Goal: Task Accomplishment & Management: Manage account settings

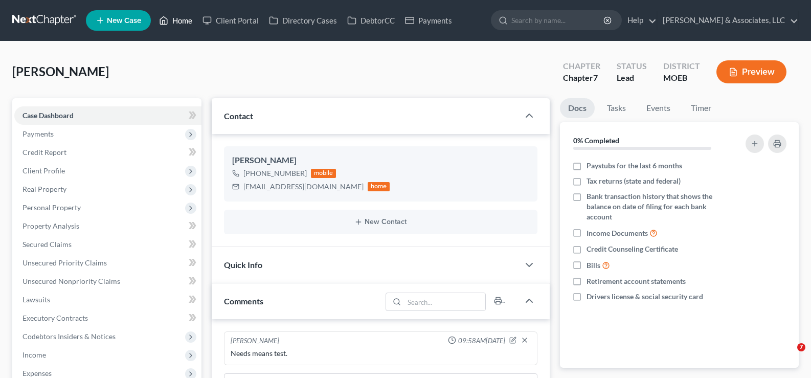
click at [181, 18] on link "Home" at bounding box center [175, 20] width 43 height 18
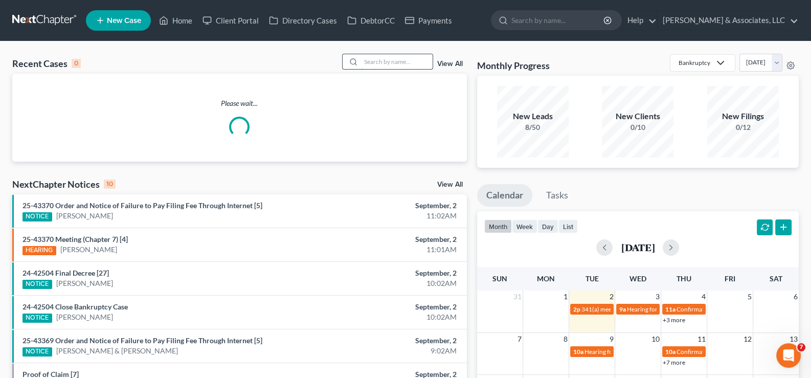
click at [429, 63] on input "search" at bounding box center [397, 61] width 72 height 15
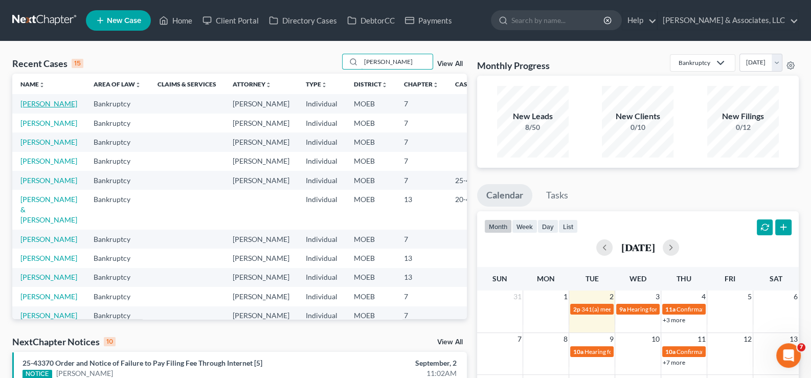
type input "[PERSON_NAME]"
click at [31, 108] on link "[PERSON_NAME]" at bounding box center [48, 103] width 57 height 9
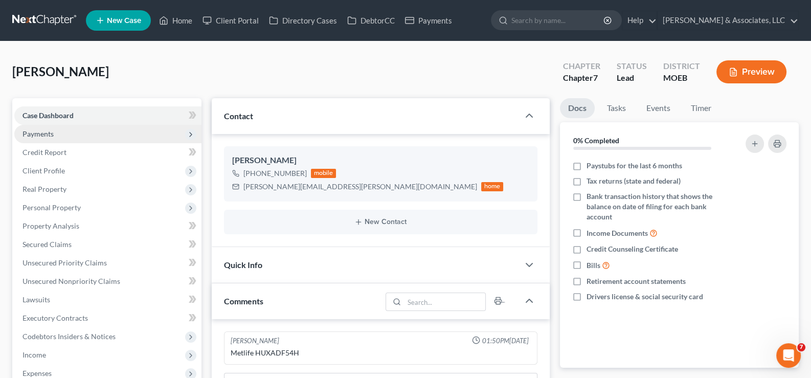
click at [42, 134] on span "Payments" at bounding box center [37, 133] width 31 height 9
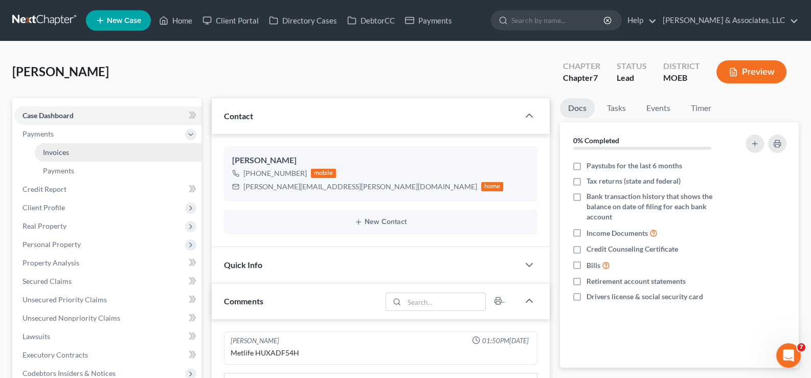
click at [55, 151] on span "Invoices" at bounding box center [56, 152] width 26 height 9
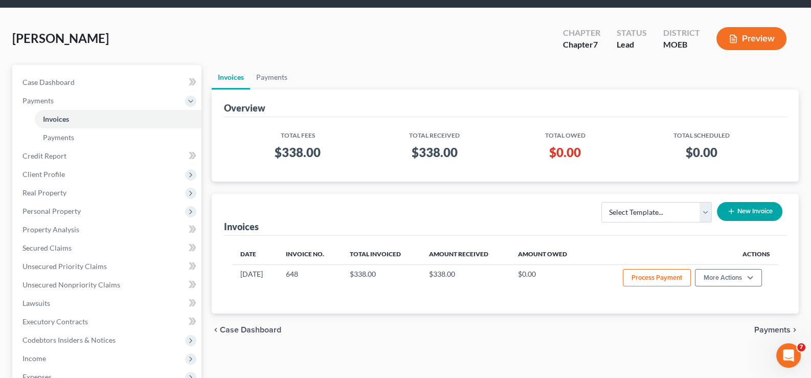
scroll to position [51, 0]
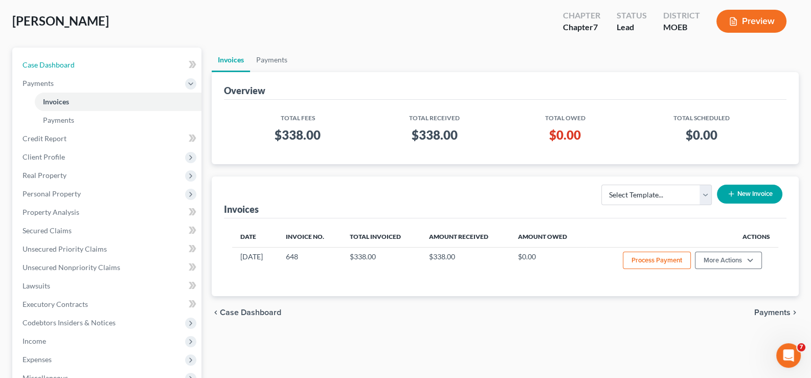
drag, startPoint x: 56, startPoint y: 65, endPoint x: 285, endPoint y: 212, distance: 272.3
click at [56, 65] on span "Case Dashboard" at bounding box center [48, 64] width 52 height 9
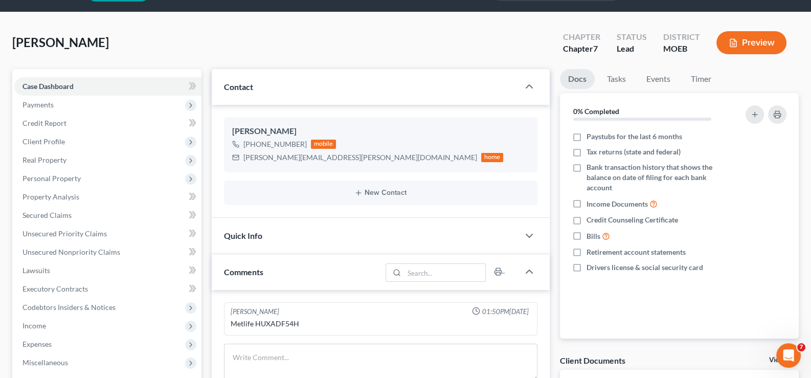
scroll to position [255, 0]
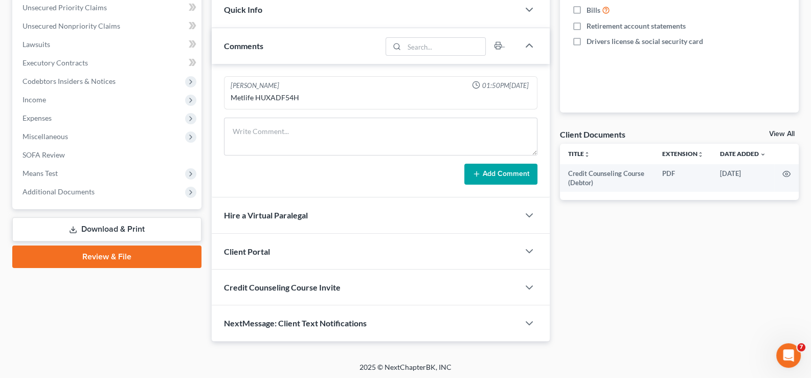
click at [254, 248] on span "Client Portal" at bounding box center [247, 251] width 46 height 10
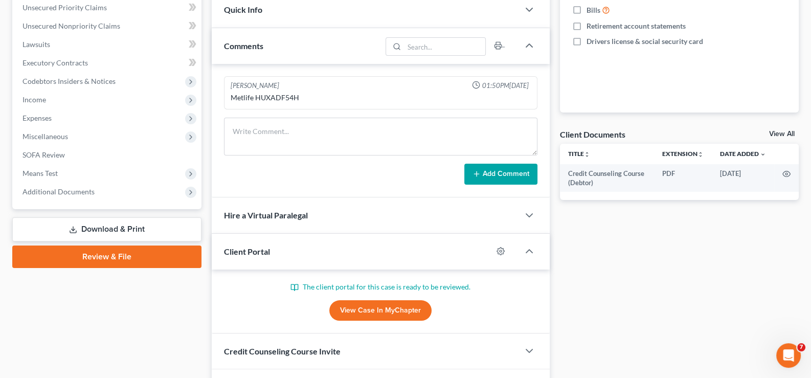
click at [254, 248] on span "Client Portal" at bounding box center [247, 251] width 46 height 10
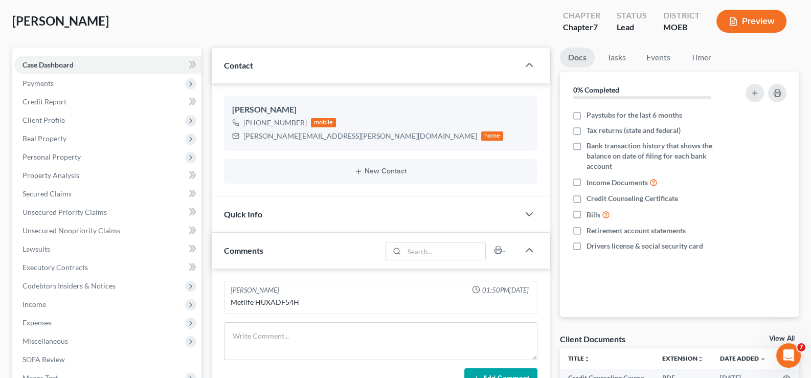
scroll to position [0, 0]
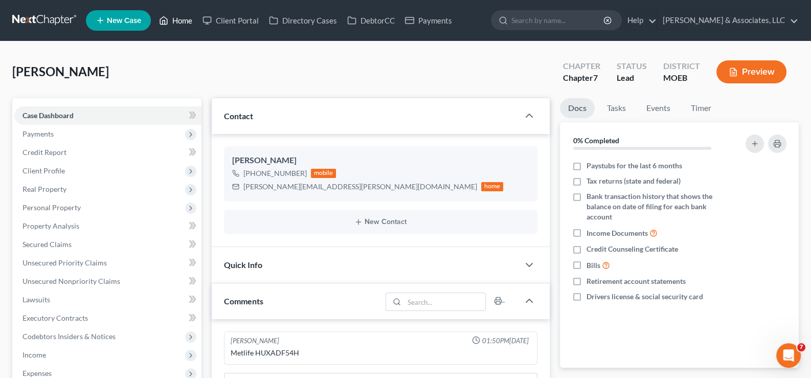
click at [171, 22] on link "Home" at bounding box center [175, 20] width 43 height 18
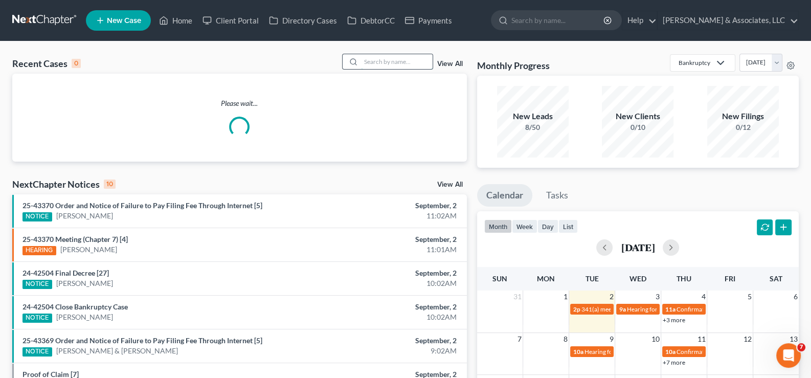
click at [375, 61] on input "search" at bounding box center [397, 61] width 72 height 15
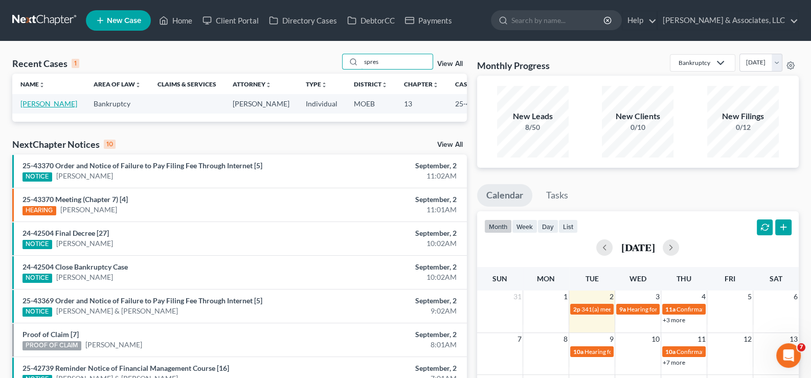
type input "spres"
click at [44, 108] on link "[PERSON_NAME]" at bounding box center [48, 103] width 57 height 9
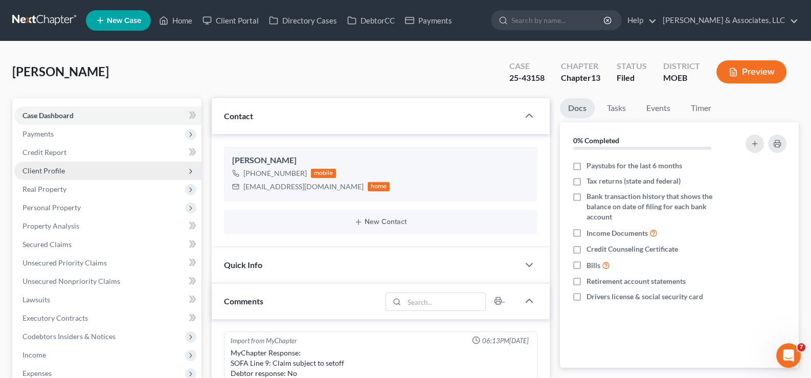
scroll to position [1052, 0]
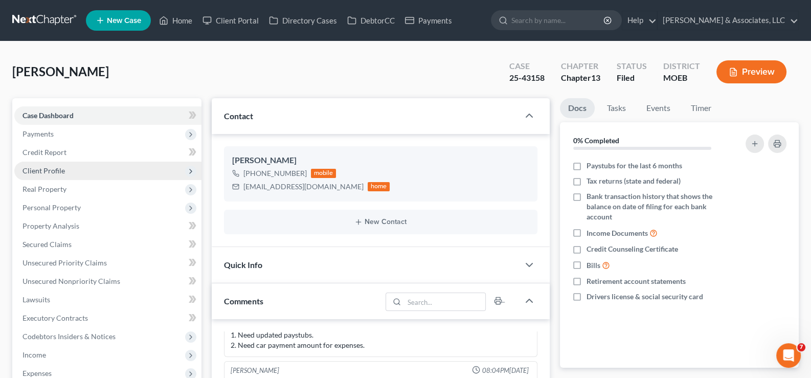
click at [43, 171] on span "Client Profile" at bounding box center [43, 170] width 42 height 9
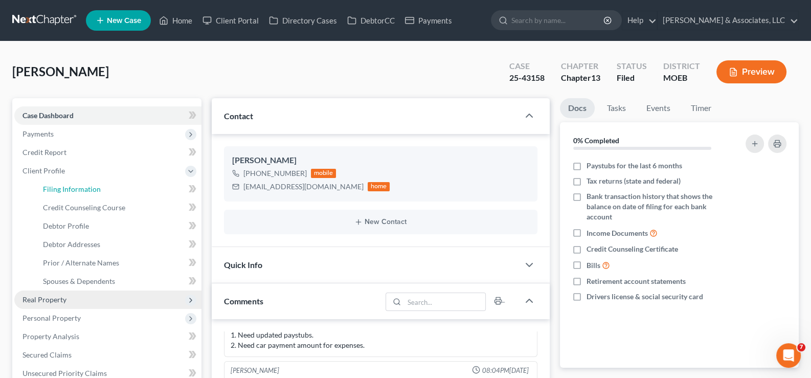
click at [53, 186] on span "Filing Information" at bounding box center [72, 189] width 58 height 9
select select "1"
select select "0"
select select "3"
select select "45"
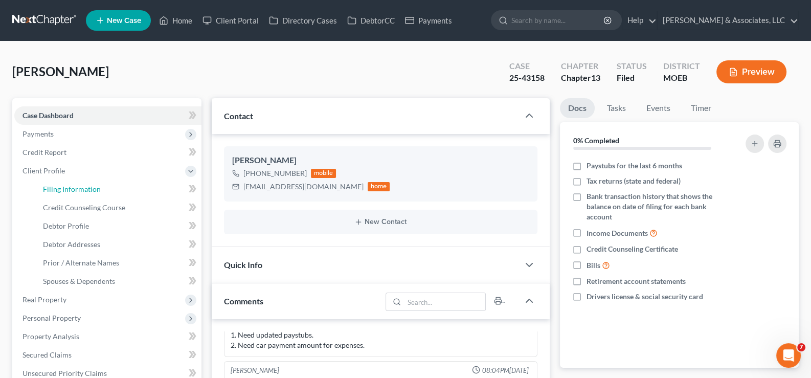
select select "26"
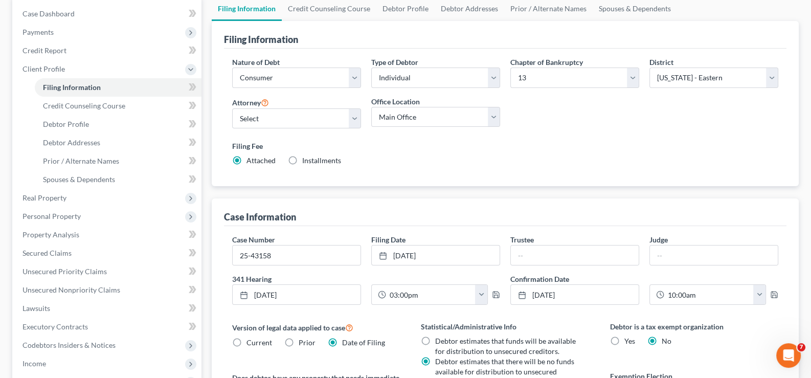
scroll to position [153, 0]
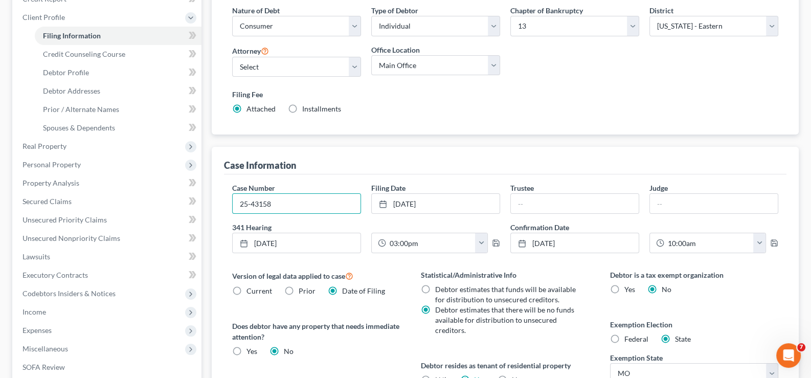
drag, startPoint x: 284, startPoint y: 203, endPoint x: 199, endPoint y: 203, distance: 84.4
click at [199, 203] on div "Petition Navigation Case Dashboard Payments Invoices Payments Payments Credit R…" at bounding box center [405, 223] width 797 height 557
click at [23, 13] on span "Client Profile" at bounding box center [43, 17] width 42 height 9
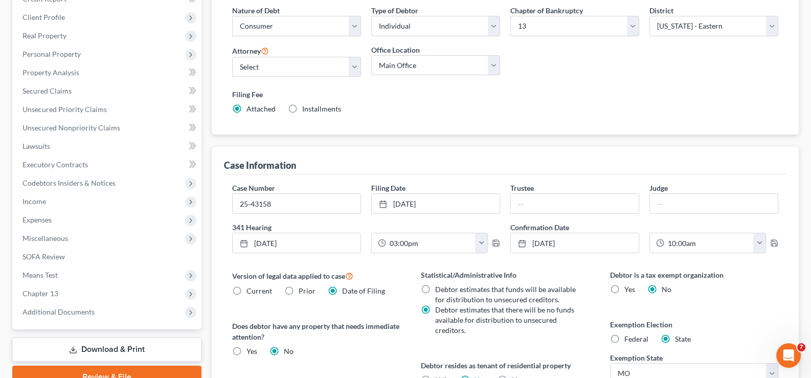
scroll to position [0, 0]
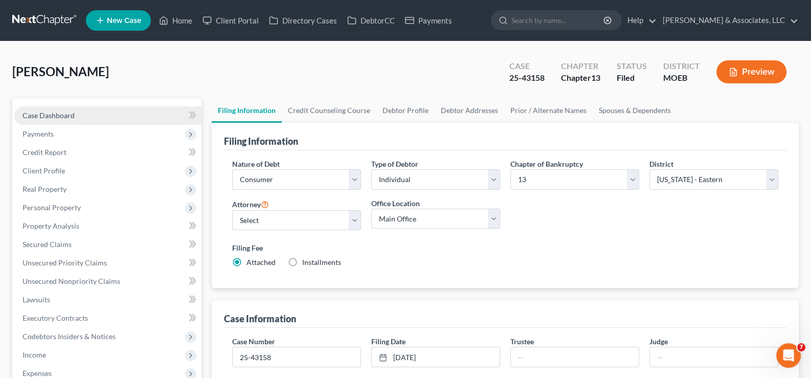
click at [59, 118] on span "Case Dashboard" at bounding box center [48, 115] width 52 height 9
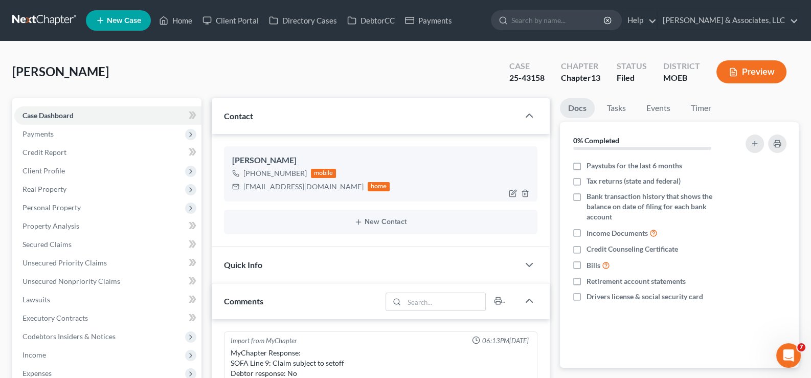
scroll to position [1052, 0]
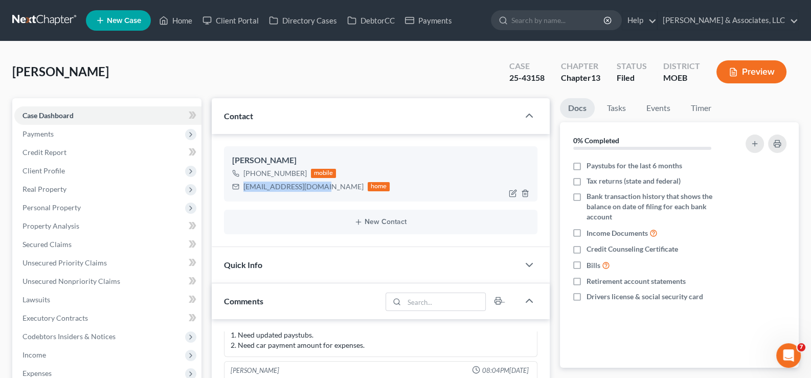
drag, startPoint x: 321, startPoint y: 186, endPoint x: 253, endPoint y: 186, distance: 67.5
click at [243, 191] on div "[EMAIL_ADDRESS][DOMAIN_NAME]" at bounding box center [303, 186] width 120 height 10
copy div "[EMAIL_ADDRESS][DOMAIN_NAME]"
drag, startPoint x: 175, startPoint y: 18, endPoint x: 428, endPoint y: 66, distance: 257.6
click at [175, 18] on link "Home" at bounding box center [175, 20] width 43 height 18
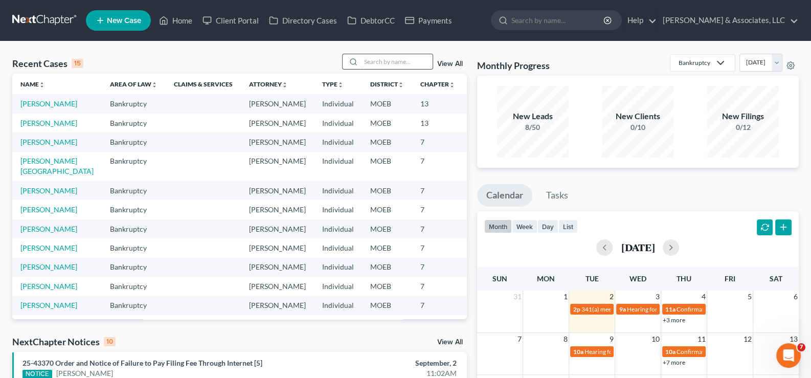
click at [404, 60] on input "search" at bounding box center [397, 61] width 72 height 15
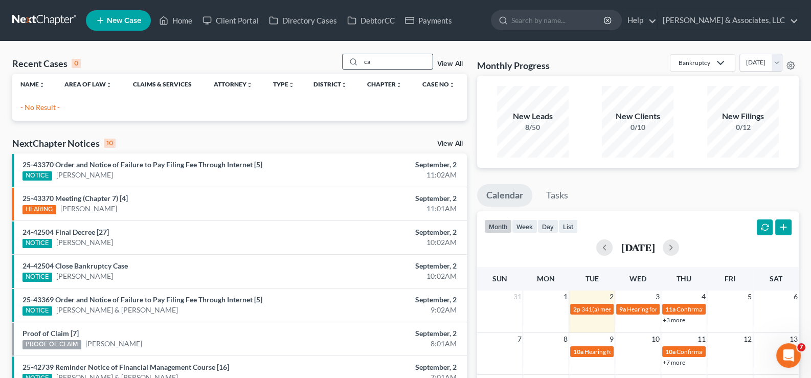
type input "c"
drag, startPoint x: 386, startPoint y: 60, endPoint x: 327, endPoint y: 63, distance: 59.9
click at [327, 63] on div "Recent Cases 0 guyot View All" at bounding box center [239, 64] width 454 height 20
drag, startPoint x: 394, startPoint y: 58, endPoint x: 315, endPoint y: 69, distance: 79.5
click at [316, 69] on div "Recent Cases 0 [PERSON_NAME] View All" at bounding box center [239, 64] width 454 height 20
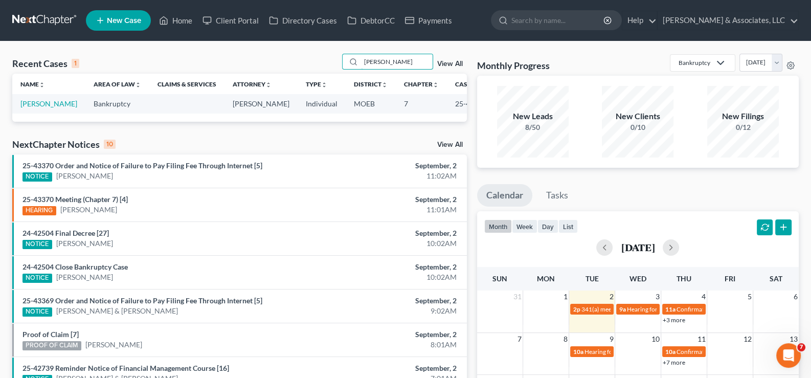
type input "[PERSON_NAME]"
click at [41, 97] on td "[PERSON_NAME]" at bounding box center [48, 103] width 73 height 19
click at [40, 103] on link "[PERSON_NAME]" at bounding box center [48, 103] width 57 height 9
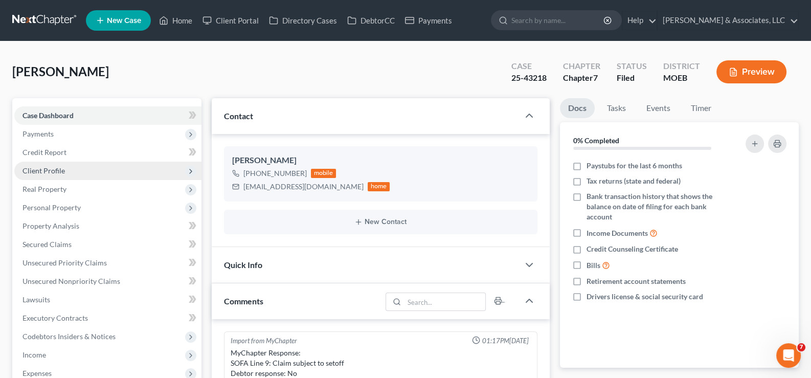
scroll to position [721, 0]
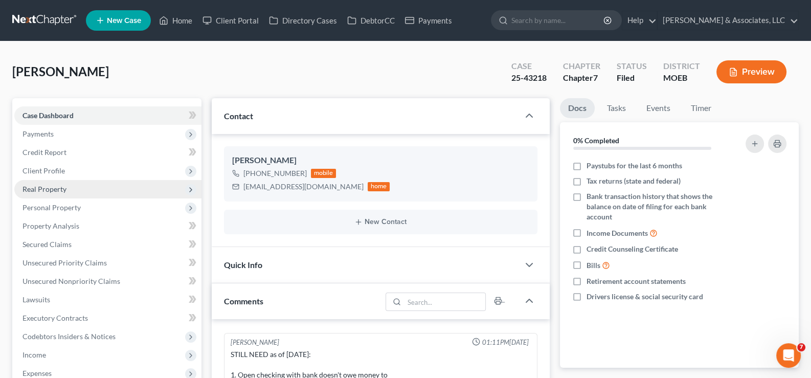
drag, startPoint x: 42, startPoint y: 173, endPoint x: 43, endPoint y: 184, distance: 11.3
click at [42, 173] on span "Client Profile" at bounding box center [43, 170] width 42 height 9
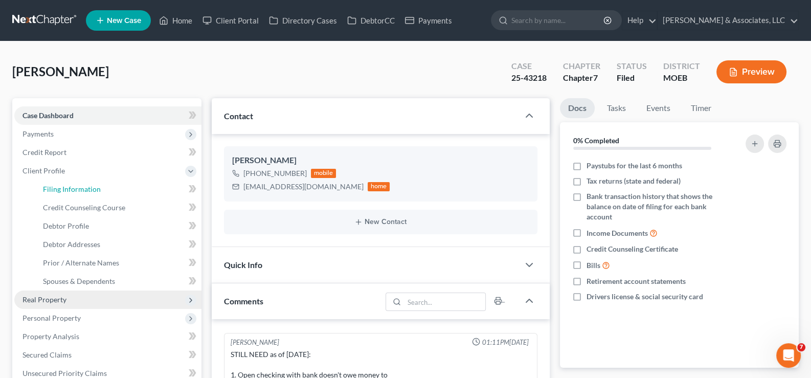
click at [43, 185] on span "Filing Information" at bounding box center [72, 189] width 58 height 9
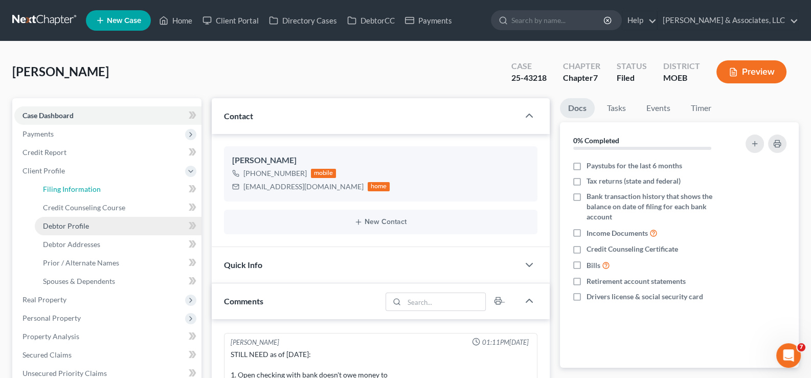
select select "1"
select select "0"
select select "45"
select select "0"
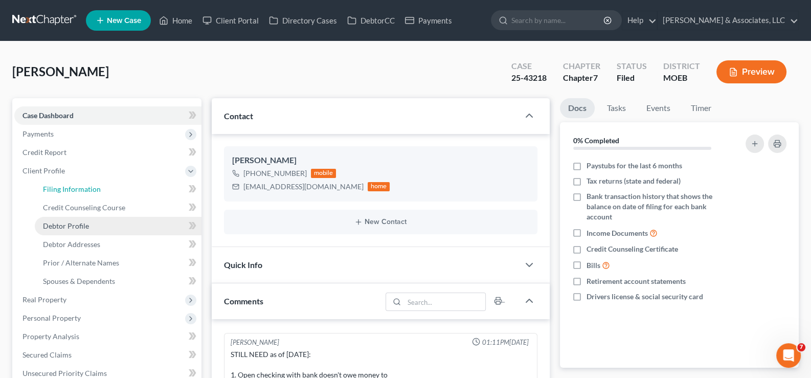
select select "26"
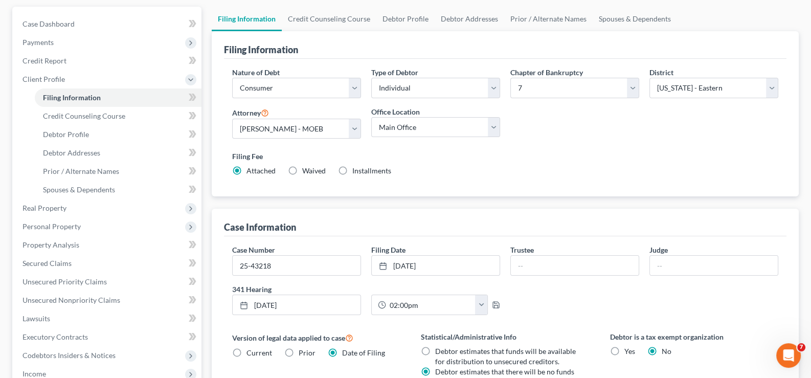
scroll to position [102, 0]
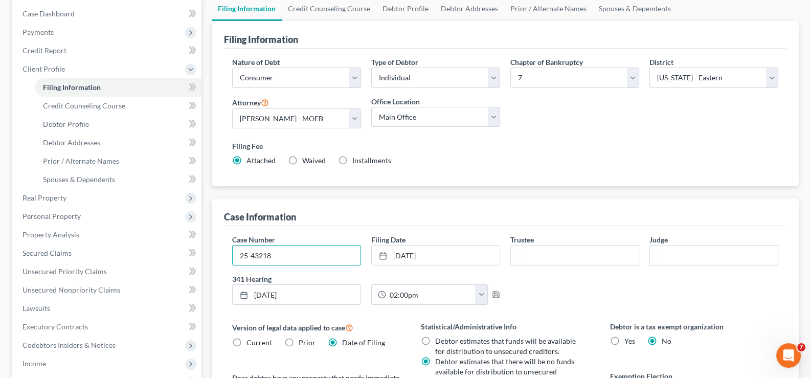
drag, startPoint x: 274, startPoint y: 255, endPoint x: 222, endPoint y: 253, distance: 51.7
click at [222, 253] on div "Case Information Case Number 25-43218 Filing Date [DATE] close Date [DATE] Time…" at bounding box center [505, 359] width 587 height 323
drag, startPoint x: 23, startPoint y: 64, endPoint x: 45, endPoint y: 180, distance: 117.6
click at [23, 65] on span "Client Profile" at bounding box center [43, 68] width 42 height 9
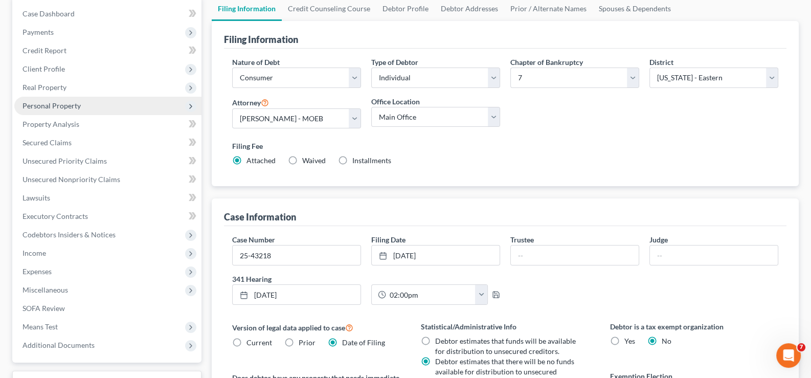
click at [33, 101] on span "Personal Property" at bounding box center [51, 105] width 58 height 9
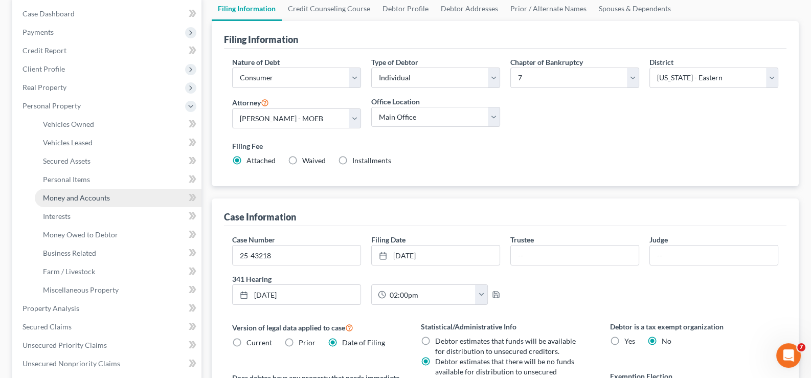
click at [62, 193] on span "Money and Accounts" at bounding box center [76, 197] width 67 height 9
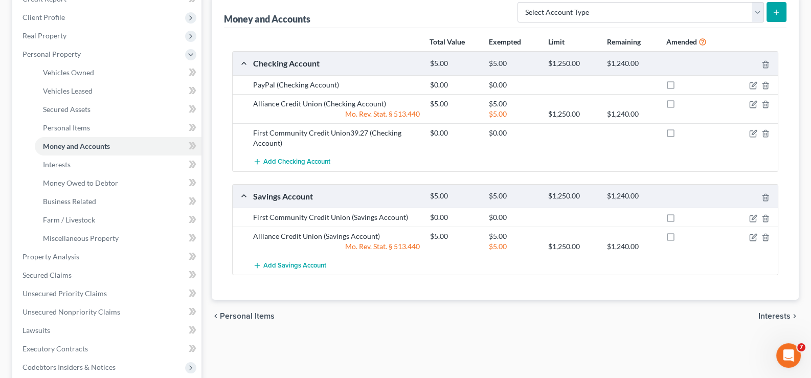
scroll to position [102, 0]
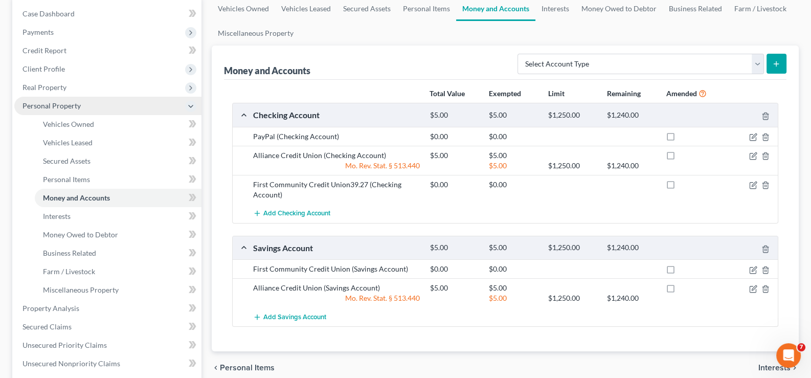
click at [27, 103] on span "Personal Property" at bounding box center [51, 105] width 58 height 9
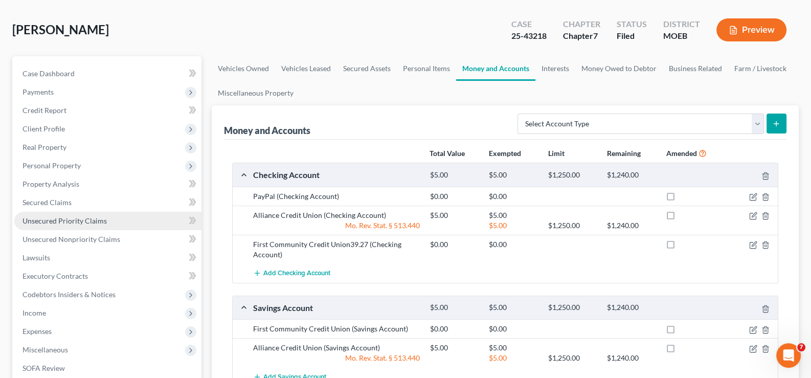
scroll to position [183, 0]
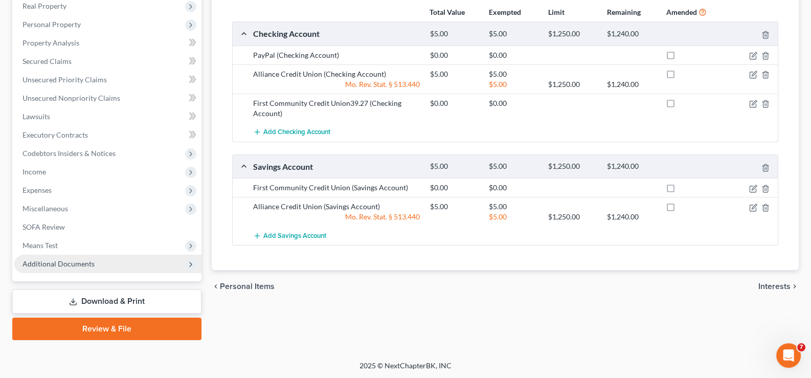
click at [56, 259] on span "Additional Documents" at bounding box center [58, 263] width 72 height 9
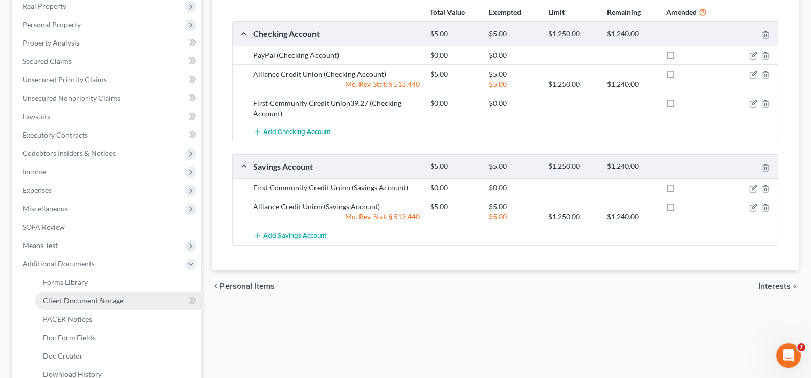
click at [62, 296] on span "Client Document Storage" at bounding box center [83, 300] width 80 height 9
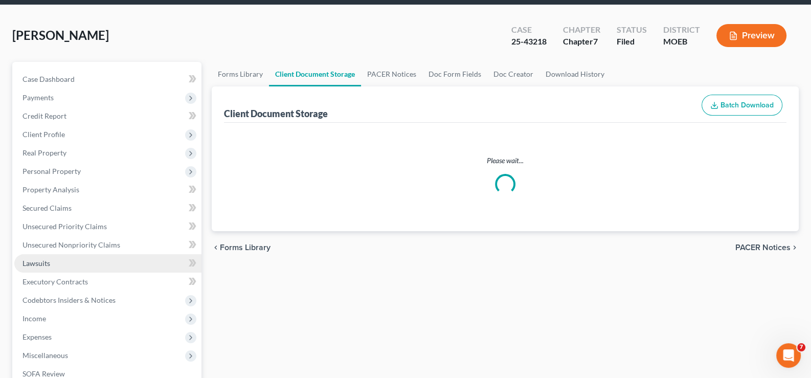
scroll to position [16, 0]
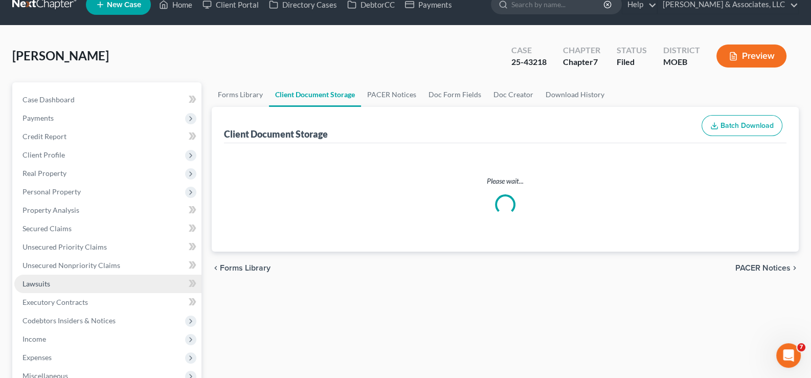
select select "9"
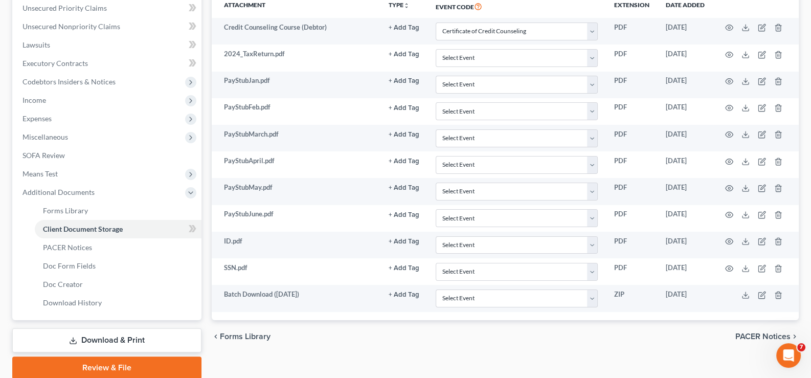
scroll to position [255, 0]
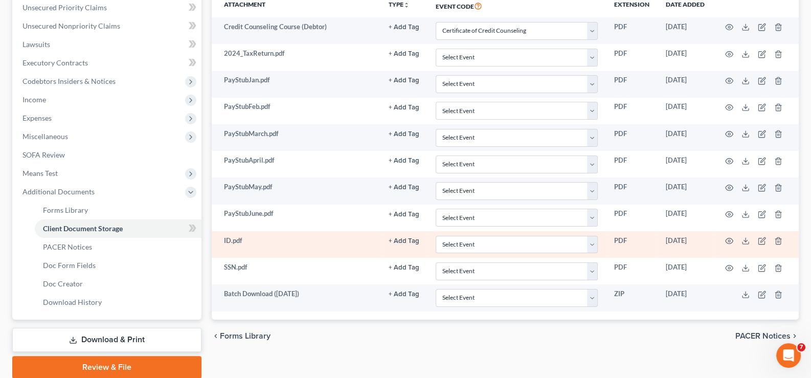
click at [229, 237] on td "ID.pdf" at bounding box center [296, 244] width 169 height 27
click at [727, 238] on icon "button" at bounding box center [729, 241] width 8 height 8
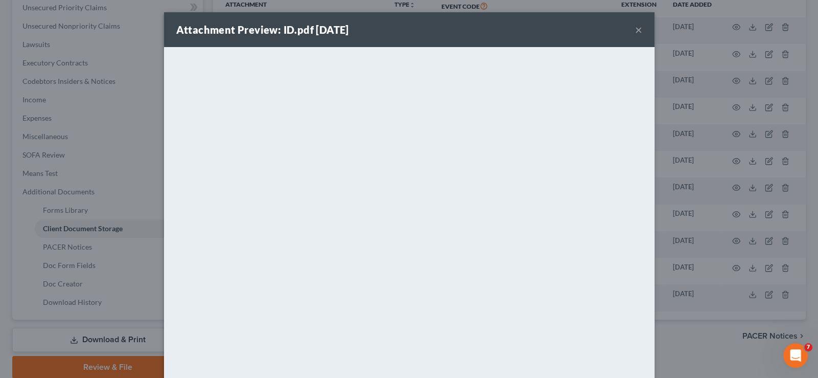
click at [636, 30] on button "×" at bounding box center [638, 30] width 7 height 12
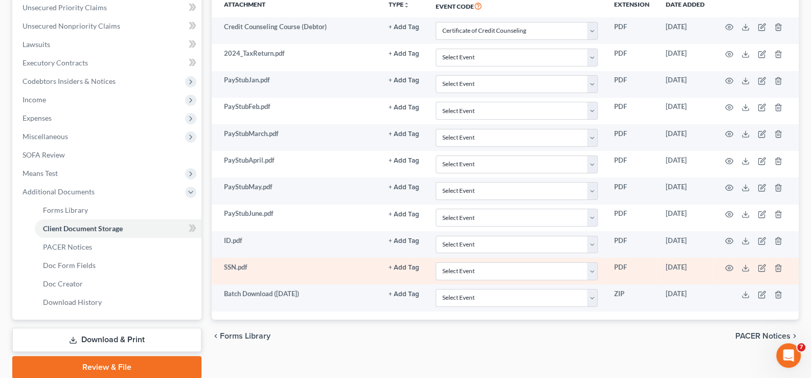
click at [233, 268] on td "SSN.pdf" at bounding box center [296, 271] width 169 height 27
click at [726, 266] on icon "button" at bounding box center [729, 268] width 8 height 6
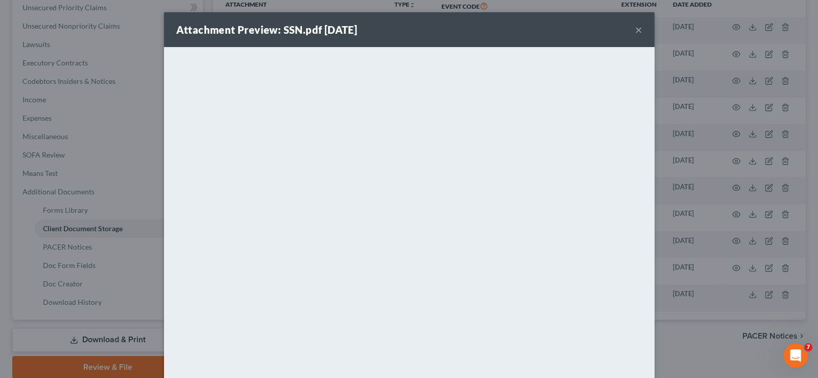
click at [639, 30] on div "Attachment Preview: SSN.pdf [DATE] ×" at bounding box center [409, 29] width 491 height 35
click at [635, 28] on button "×" at bounding box center [638, 30] width 7 height 12
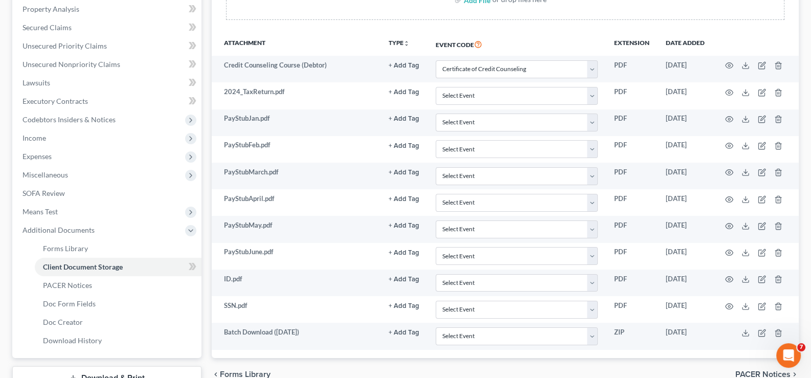
scroll to position [0, 0]
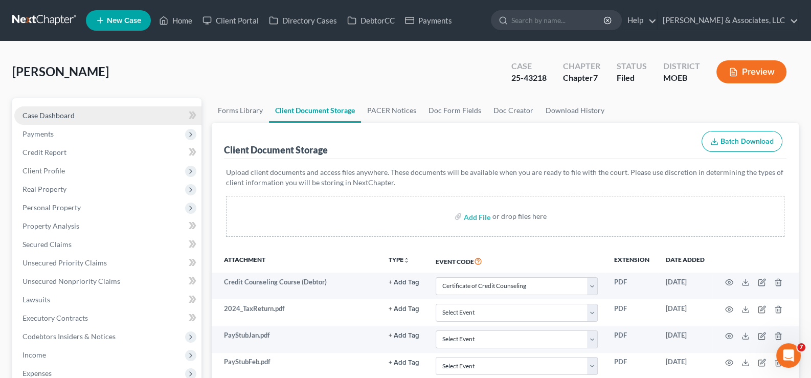
click at [60, 114] on span "Case Dashboard" at bounding box center [48, 115] width 52 height 9
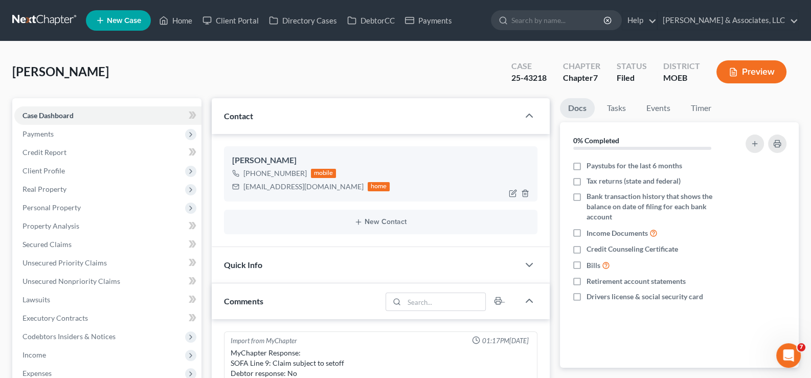
scroll to position [721, 0]
drag, startPoint x: 327, startPoint y: 188, endPoint x: 256, endPoint y: 196, distance: 72.0
click at [241, 191] on div "[EMAIL_ADDRESS][DOMAIN_NAME] home" at bounding box center [311, 186] width 158 height 13
copy div "[EMAIL_ADDRESS][DOMAIN_NAME]"
click at [177, 20] on link "Home" at bounding box center [175, 20] width 43 height 18
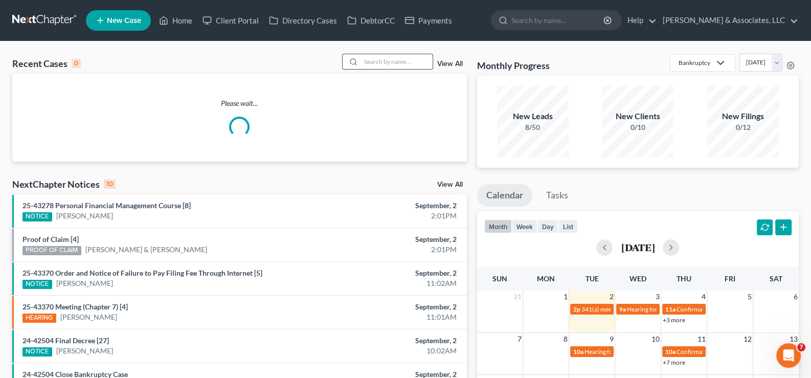
click at [400, 61] on input "search" at bounding box center [397, 61] width 72 height 15
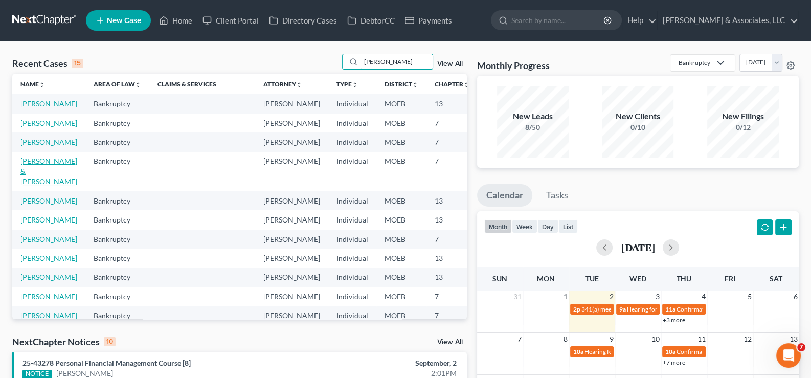
type input "[PERSON_NAME]"
click at [35, 186] on link "[PERSON_NAME] & [PERSON_NAME]" at bounding box center [48, 170] width 57 height 29
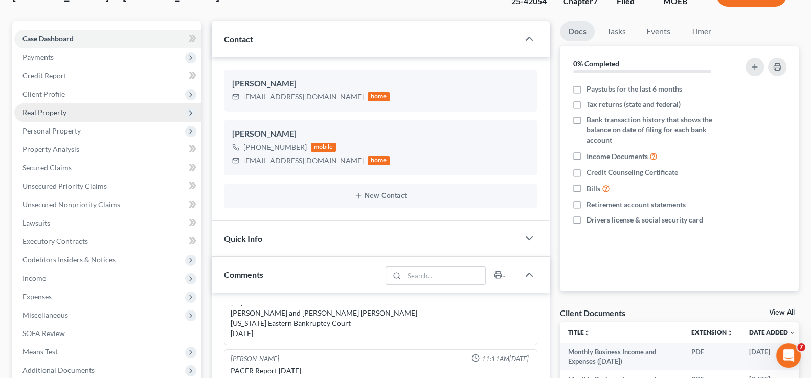
scroll to position [102, 0]
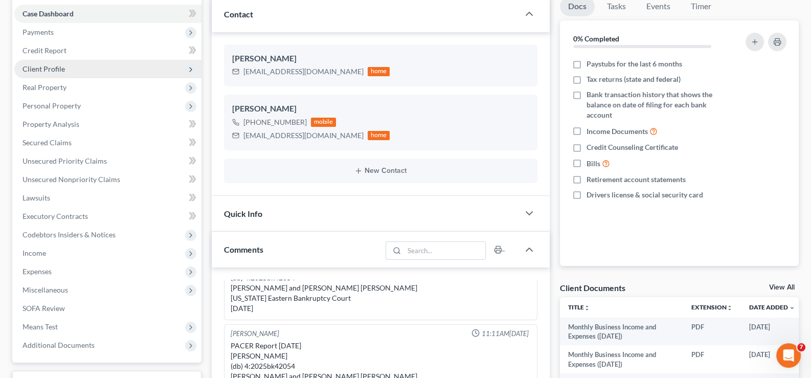
click at [31, 65] on span "Client Profile" at bounding box center [43, 68] width 42 height 9
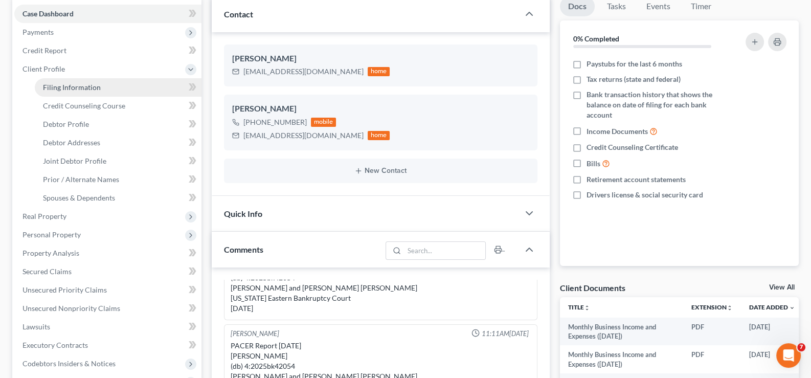
click at [64, 83] on span "Filing Information" at bounding box center [72, 87] width 58 height 9
select select "1"
select select "0"
select select "45"
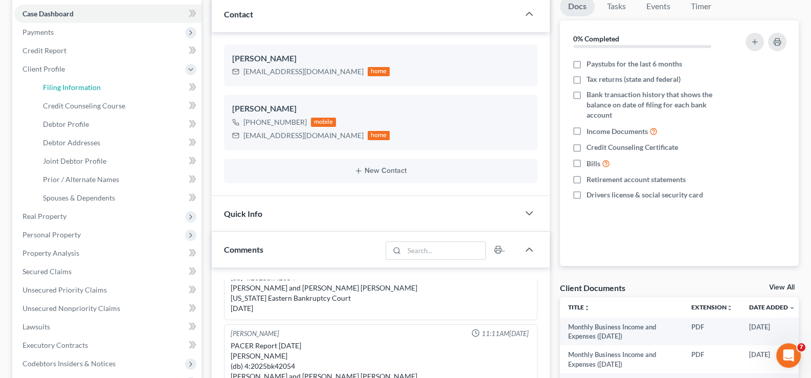
select select "0"
select select "26"
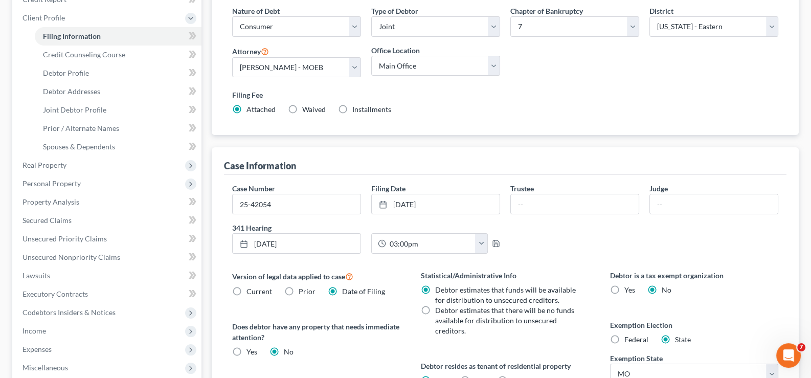
scroll to position [153, 0]
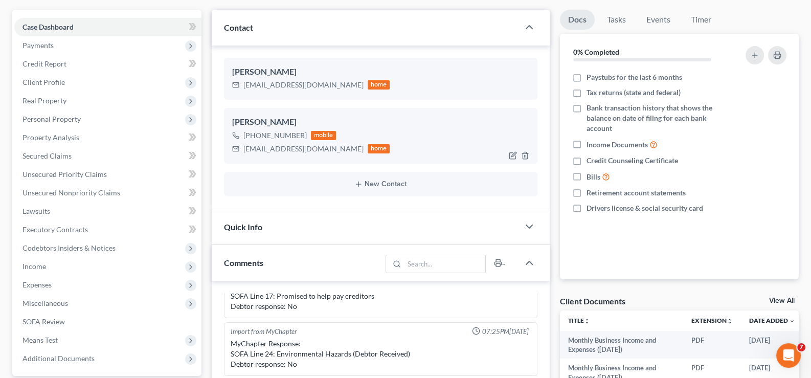
scroll to position [51, 0]
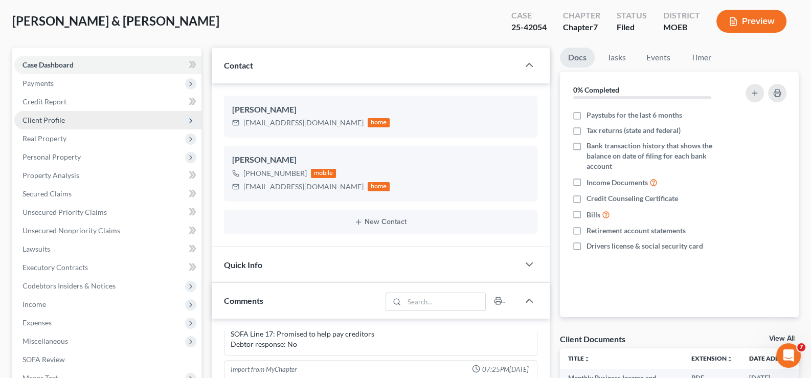
click at [45, 112] on span "Client Profile" at bounding box center [107, 120] width 187 height 18
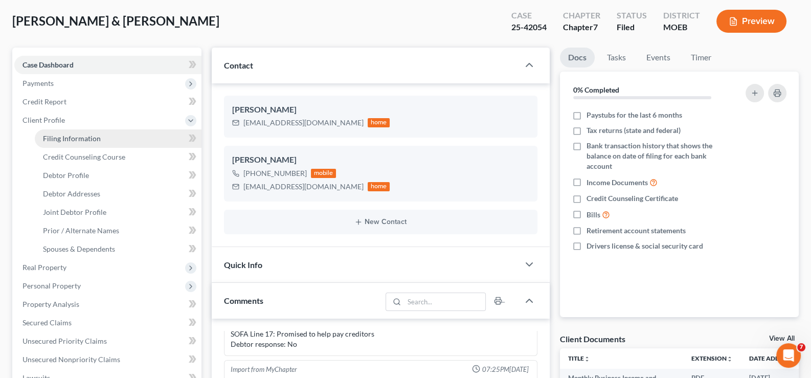
click at [61, 141] on span "Filing Information" at bounding box center [72, 138] width 58 height 9
select select "1"
select select "0"
select select "45"
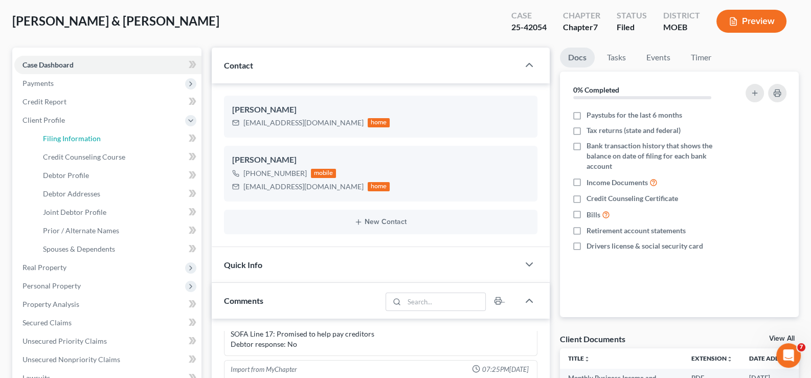
select select "0"
select select "26"
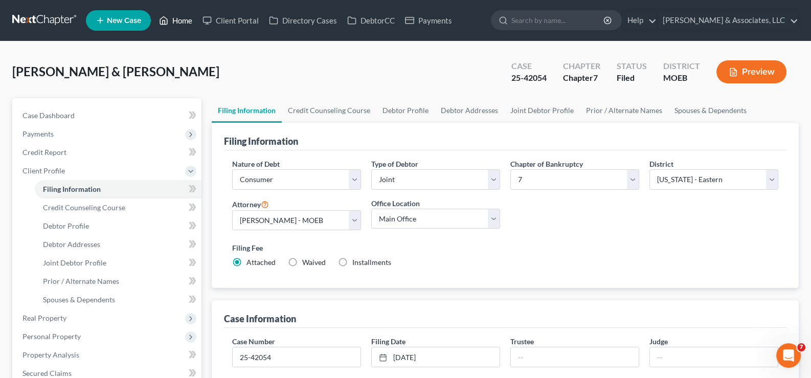
drag, startPoint x: 176, startPoint y: 19, endPoint x: 148, endPoint y: 62, distance: 50.9
click at [176, 19] on link "Home" at bounding box center [175, 20] width 43 height 18
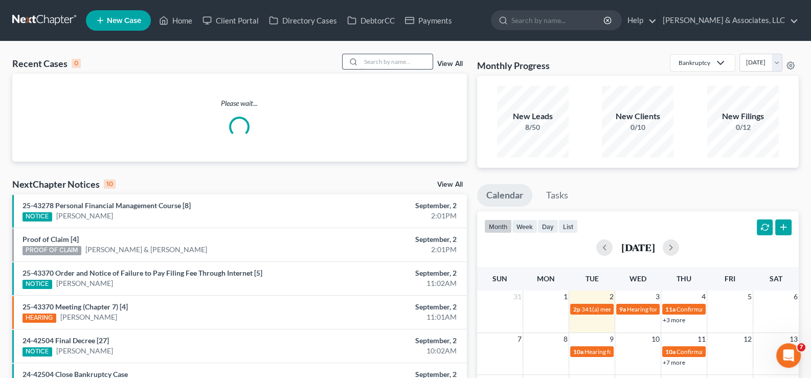
click at [419, 63] on input "search" at bounding box center [397, 61] width 72 height 15
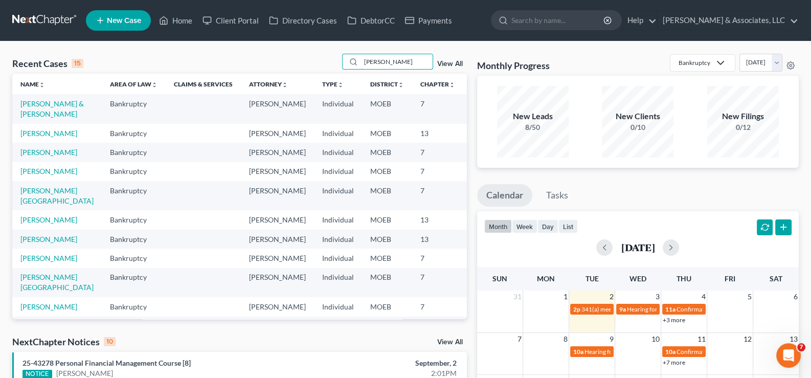
type input "[PERSON_NAME]"
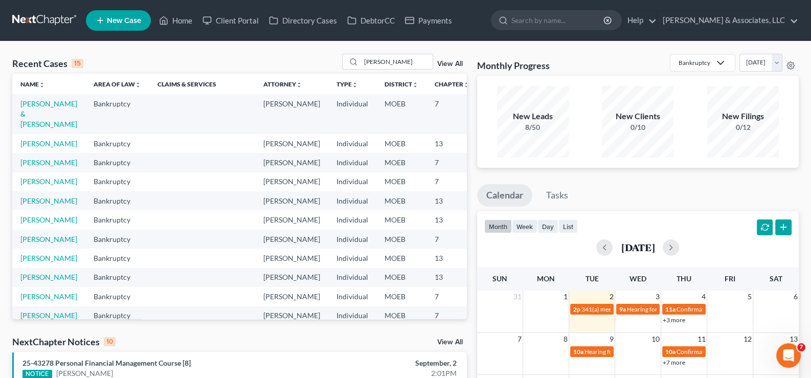
click at [444, 64] on link "View All" at bounding box center [450, 63] width 26 height 7
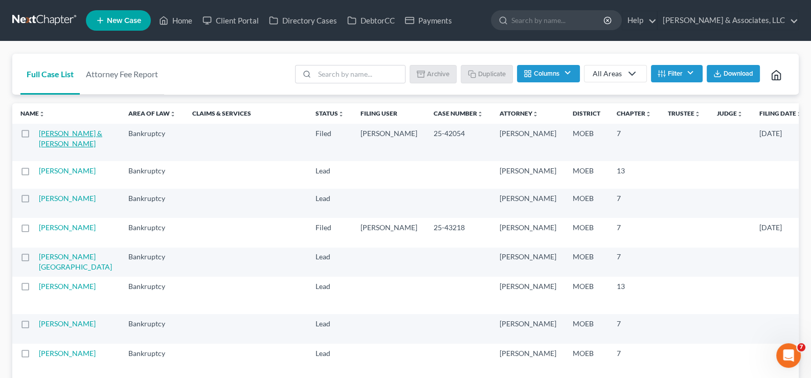
click at [55, 148] on link "[PERSON_NAME] & [PERSON_NAME]" at bounding box center [70, 138] width 63 height 19
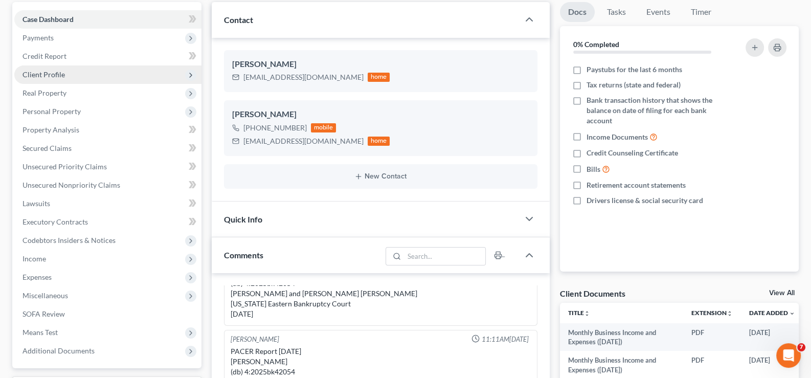
scroll to position [79, 0]
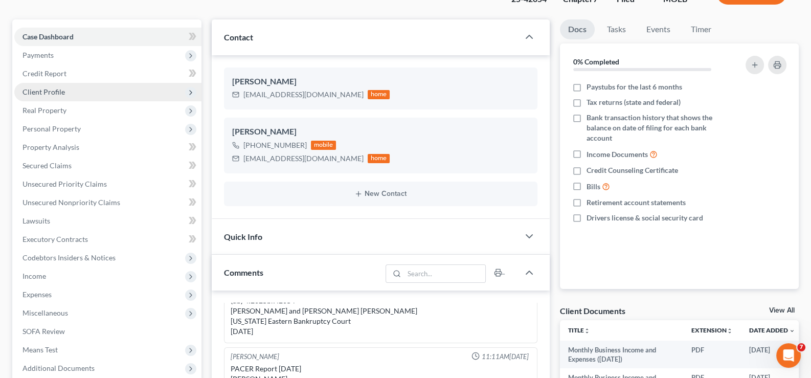
click at [48, 87] on span "Client Profile" at bounding box center [43, 91] width 42 height 9
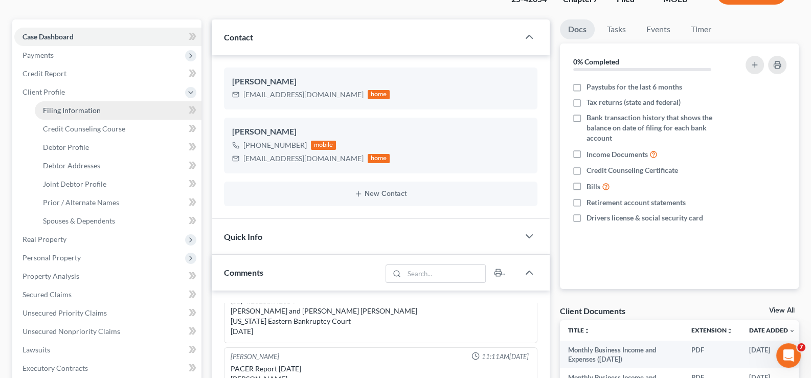
click at [69, 110] on span "Filing Information" at bounding box center [72, 110] width 58 height 9
select select "1"
select select "0"
select select "45"
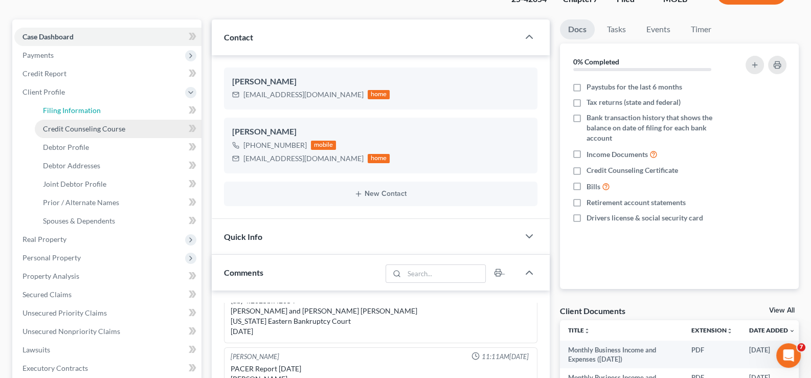
select select "0"
select select "26"
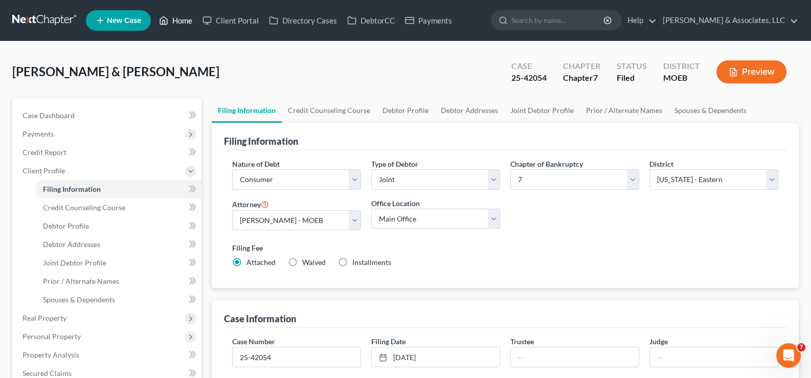
click at [181, 20] on link "Home" at bounding box center [175, 20] width 43 height 18
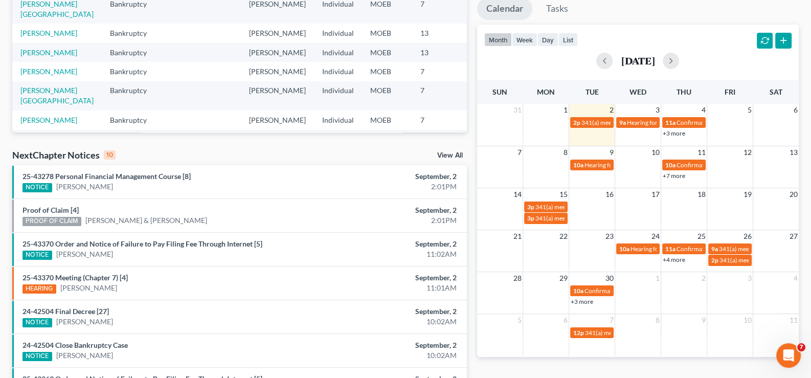
scroll to position [307, 0]
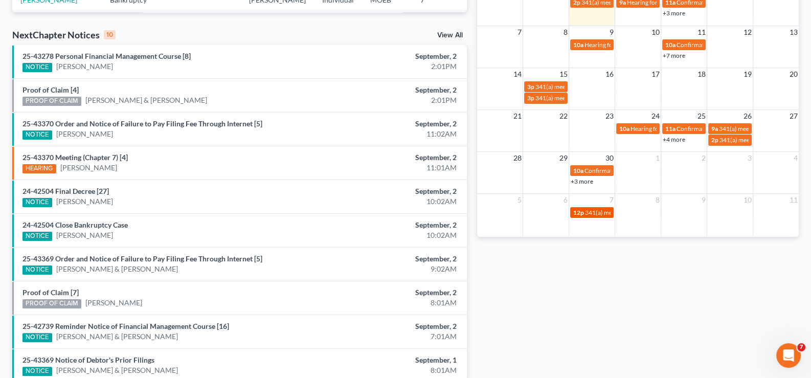
click at [592, 211] on span "341(a) meeting for [PERSON_NAME]" at bounding box center [634, 213] width 99 height 8
select select "Days"
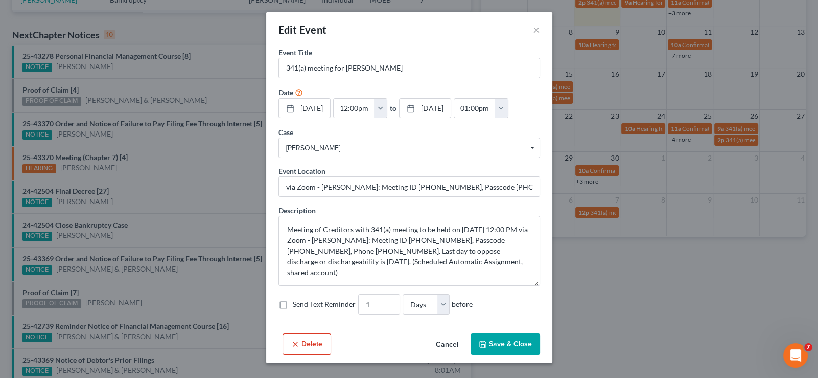
click at [589, 168] on div "Edit Event × Event Title * 341(a) meeting for [PERSON_NAME] Date [DATE] close D…" at bounding box center [409, 189] width 818 height 378
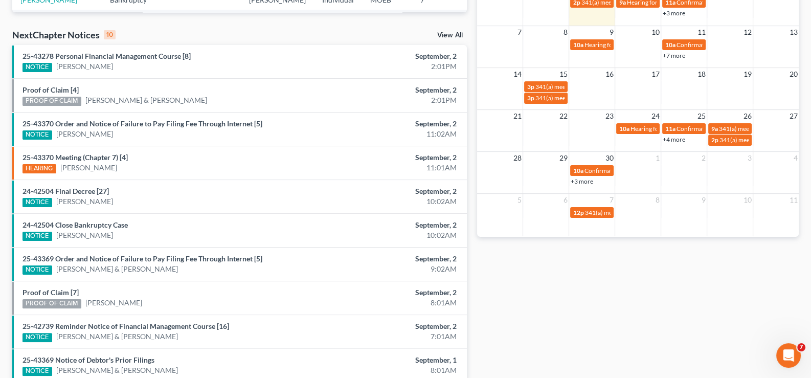
click at [589, 168] on span "Confirmation hearing for [PERSON_NAME]" at bounding box center [642, 171] width 116 height 8
select select "Days"
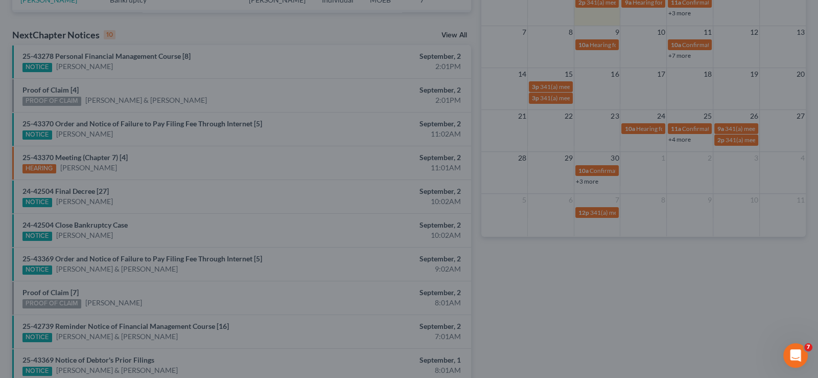
click at [636, 191] on div "Edit Event × Event Title * Confirmation hearing for [PERSON_NAME] Date [DATE] c…" at bounding box center [409, 189] width 818 height 378
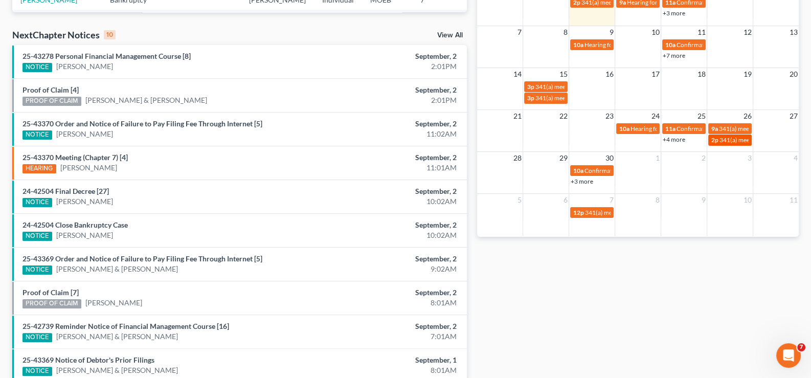
click at [722, 137] on span "341(a) meeting for [PERSON_NAME]" at bounding box center [768, 140] width 99 height 8
select select "Days"
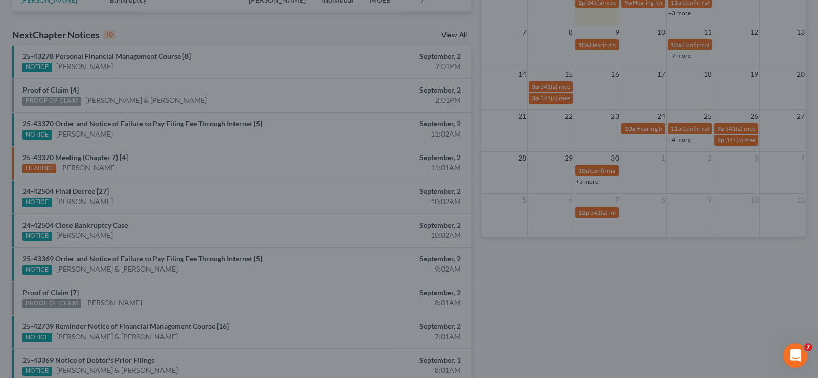
click at [725, 154] on div "Edit Event × Event Title * 341(a) meeting for [PERSON_NAME] Date [DATE] close D…" at bounding box center [409, 189] width 818 height 378
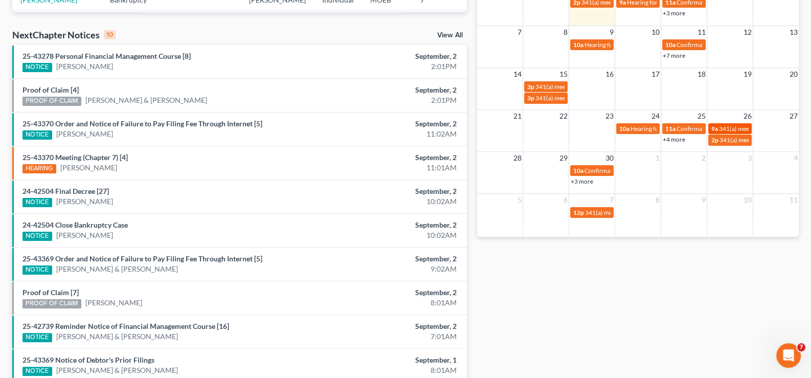
click at [723, 126] on span "341(a) meeting for [PERSON_NAME]" at bounding box center [768, 129] width 99 height 8
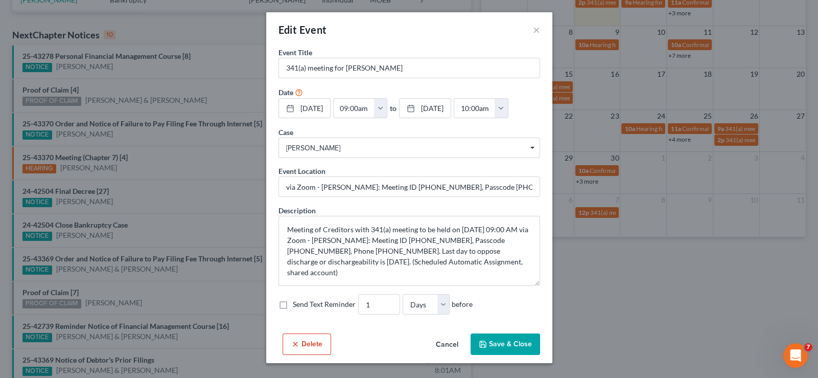
click at [702, 180] on div "Edit Event × Event Title * 341(a) meeting for [PERSON_NAME] Date [DATE] close D…" at bounding box center [409, 189] width 818 height 378
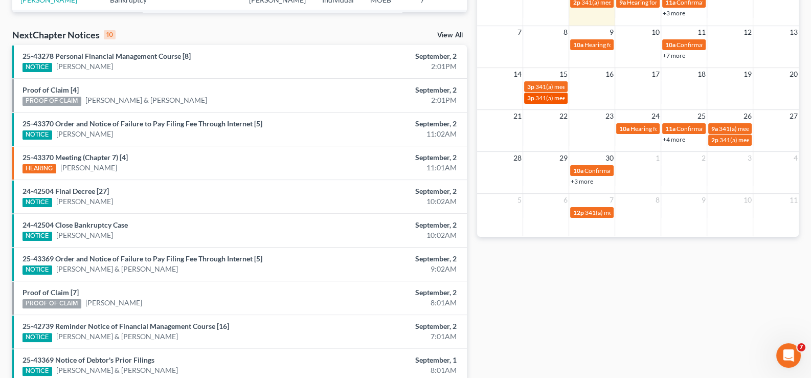
click at [541, 97] on span "341(a) meeting for [PERSON_NAME]" at bounding box center [584, 98] width 99 height 8
select select "Days"
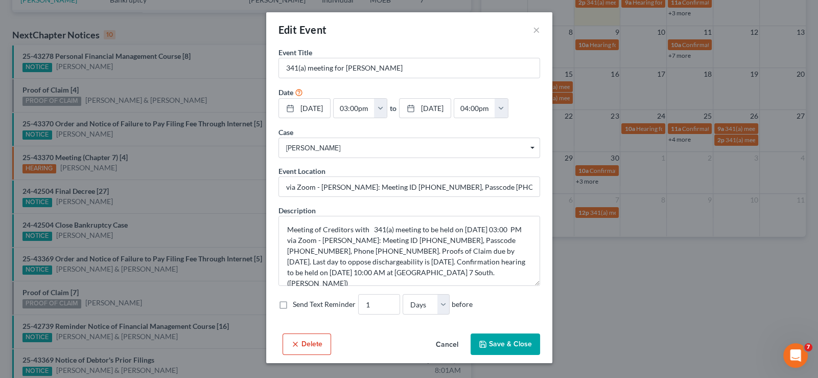
click at [543, 105] on div "Event Title * 341(a) meeting for [PERSON_NAME] Date [DATE] close Date [DATE] Ti…" at bounding box center [409, 188] width 286 height 282
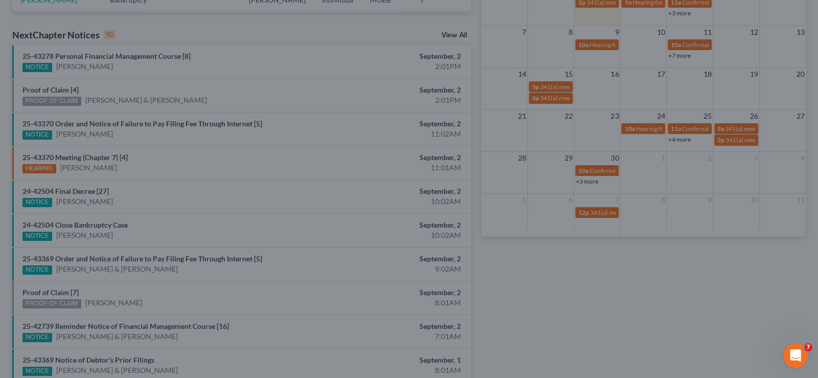
click at [566, 115] on div "Edit Event × Event Title * 341(a) meeting for [PERSON_NAME] Date [DATE] close D…" at bounding box center [409, 189] width 818 height 378
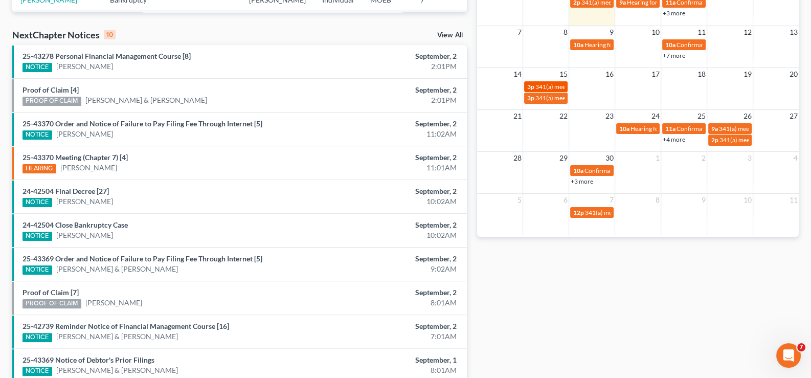
click at [550, 88] on span "341(a) meeting for [PERSON_NAME]" at bounding box center [584, 87] width 99 height 8
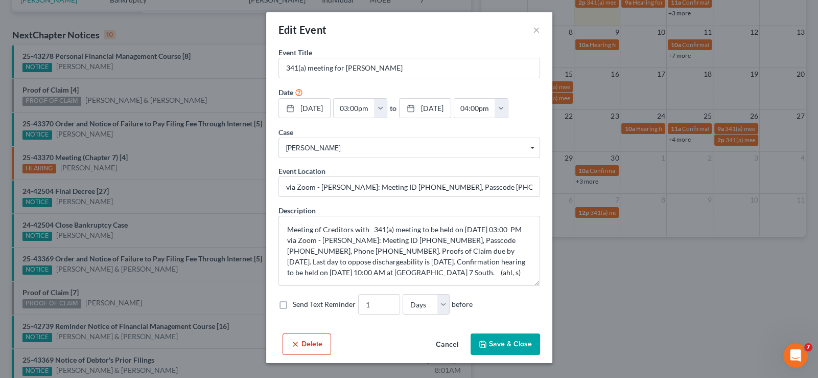
click at [562, 132] on div "Edit Event × Event Title * 341(a) meeting for [PERSON_NAME] Date [DATE] close D…" at bounding box center [409, 189] width 818 height 378
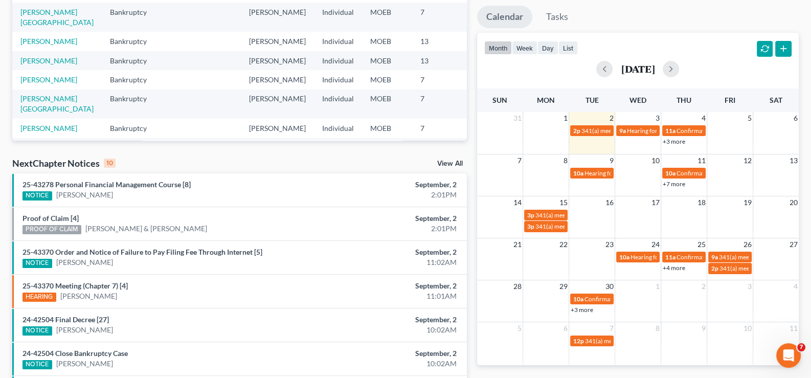
scroll to position [153, 0]
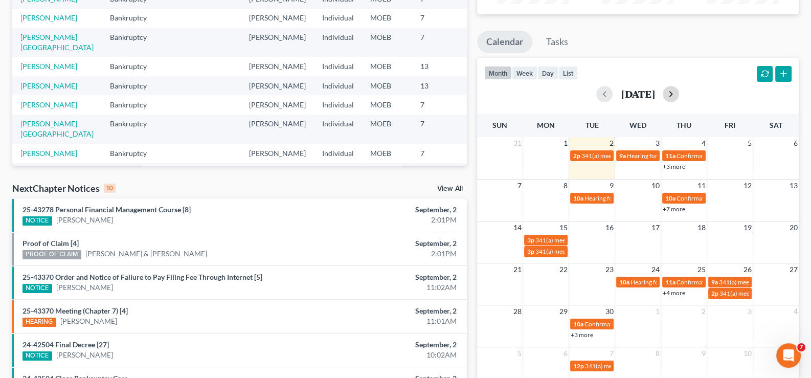
click at [679, 97] on button "button" at bounding box center [671, 94] width 16 height 16
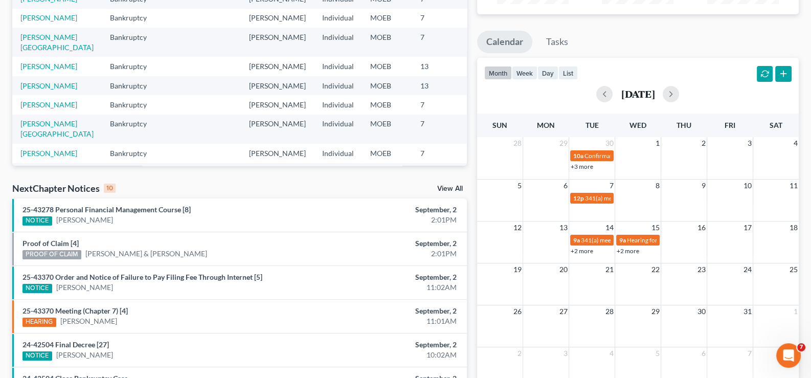
click at [581, 168] on link "+3 more" at bounding box center [582, 167] width 22 height 8
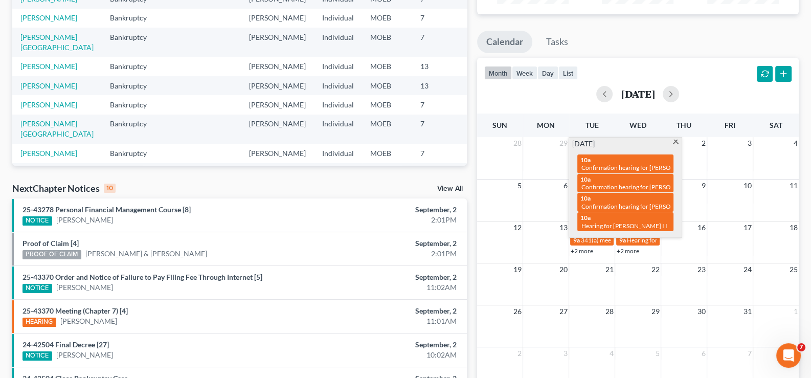
click at [542, 155] on td at bounding box center [546, 160] width 46 height 22
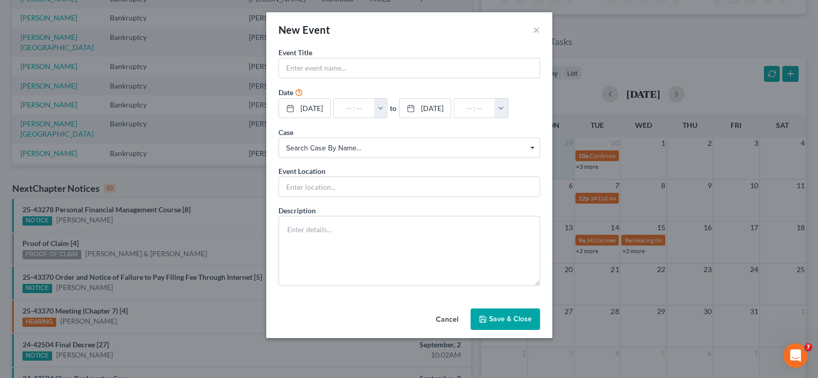
drag, startPoint x: 447, startPoint y: 318, endPoint x: 567, endPoint y: 221, distance: 154.5
click at [447, 318] on button "Cancel" at bounding box center [447, 319] width 39 height 20
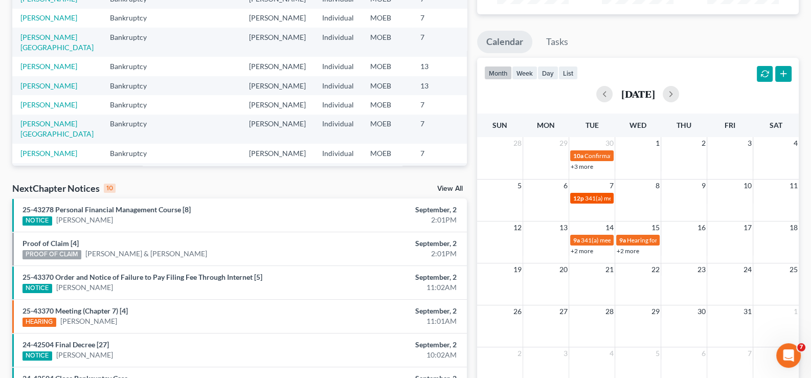
click at [593, 199] on span "341(a) meeting for [PERSON_NAME]" at bounding box center [634, 198] width 99 height 8
select select "Days"
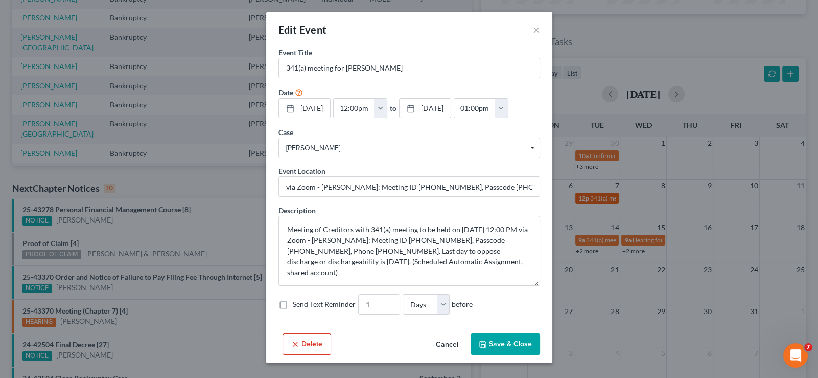
click at [593, 199] on div "Edit Event × Event Title * 341(a) meeting for [PERSON_NAME] Date [DATE] close D…" at bounding box center [409, 189] width 818 height 378
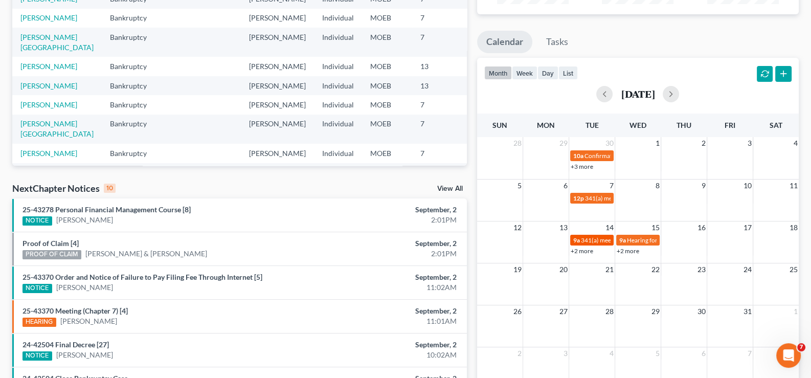
click at [588, 241] on span "341(a) meeting for [PERSON_NAME]" at bounding box center [630, 240] width 99 height 8
select select "Days"
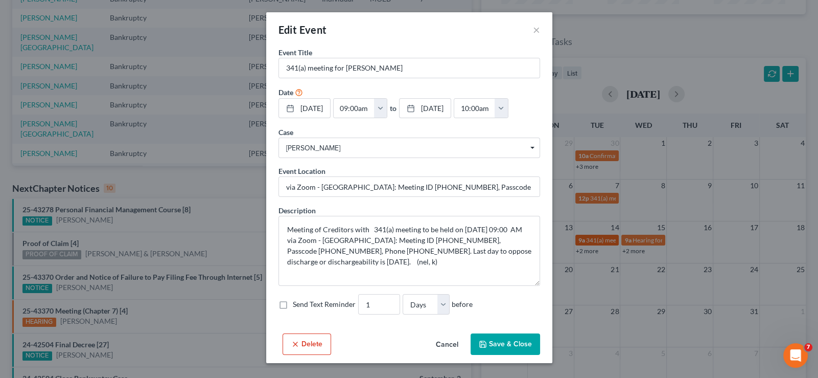
click at [588, 241] on div "Edit Event × Event Title * 341(a) meeting for [PERSON_NAME] Date [DATE] close D…" at bounding box center [409, 189] width 818 height 378
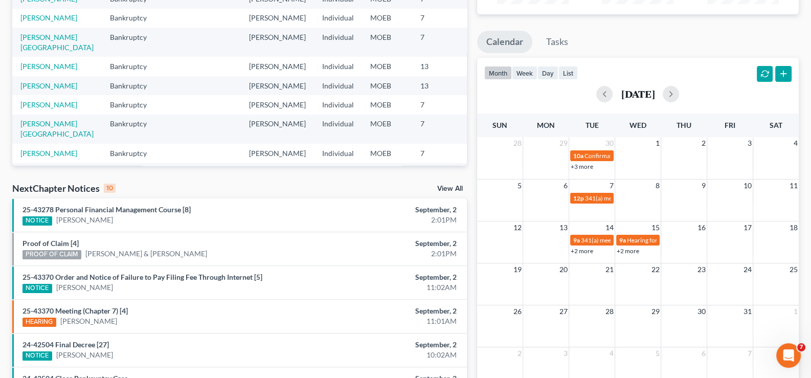
click at [587, 251] on link "+2 more" at bounding box center [582, 251] width 22 height 8
click at [537, 201] on td at bounding box center [546, 198] width 46 height 12
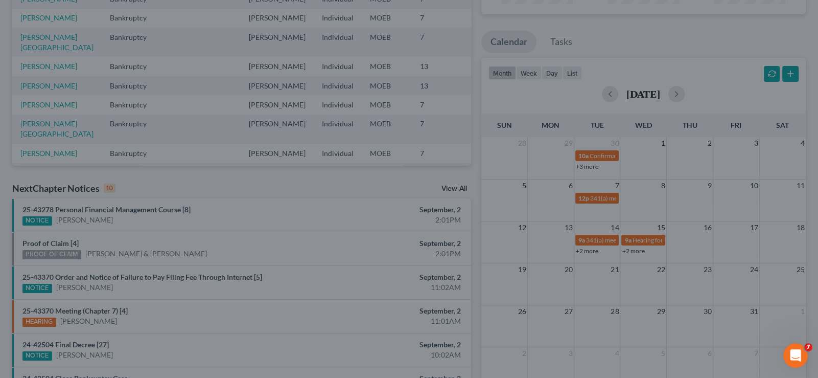
click at [626, 275] on div "New Event × Event Title * Date [DATE] close Date [DATE] Time 12:00 AM chevron_l…" at bounding box center [409, 189] width 818 height 378
